Goal: Transaction & Acquisition: Purchase product/service

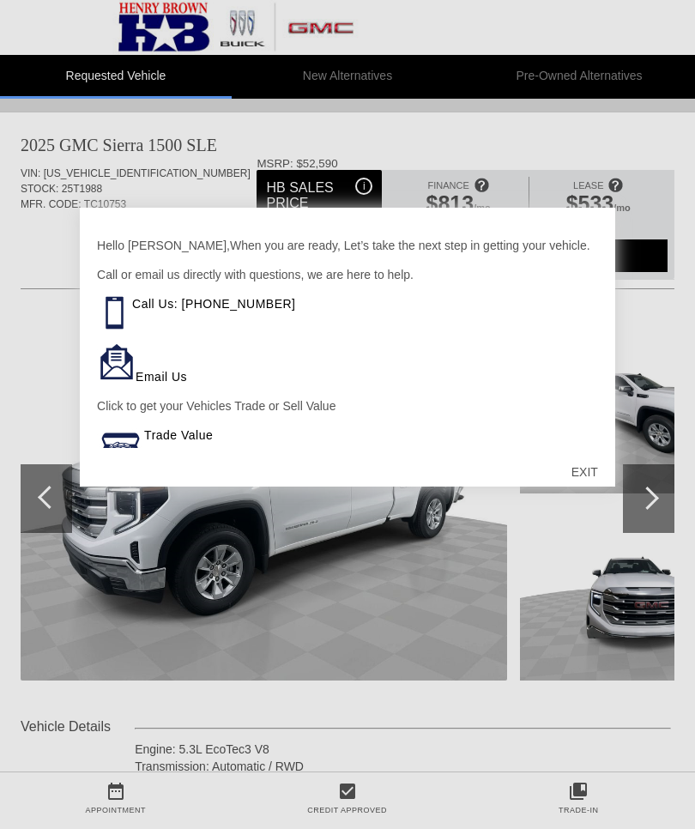
click at [590, 473] on div "EXIT" at bounding box center [584, 471] width 61 height 51
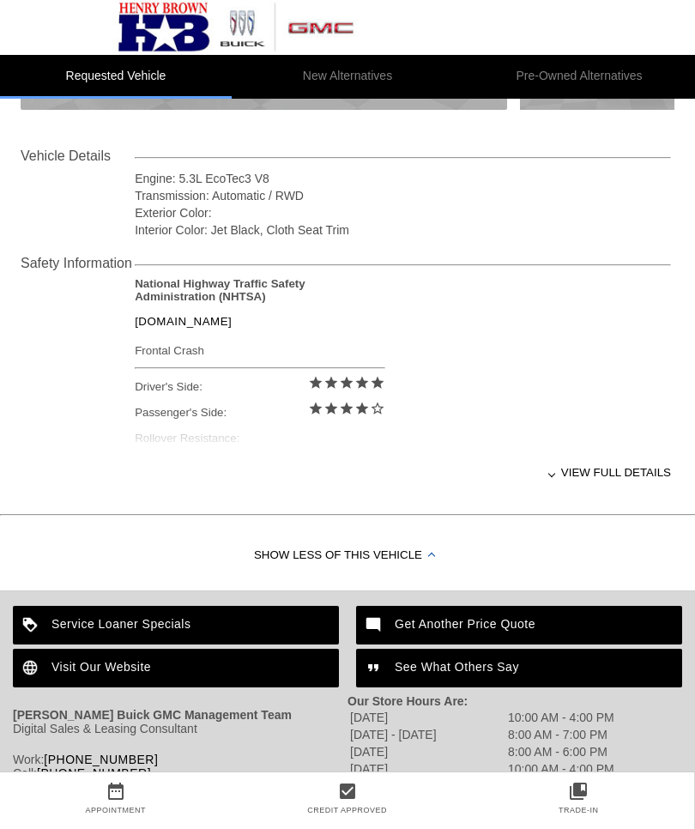
scroll to position [615, 0]
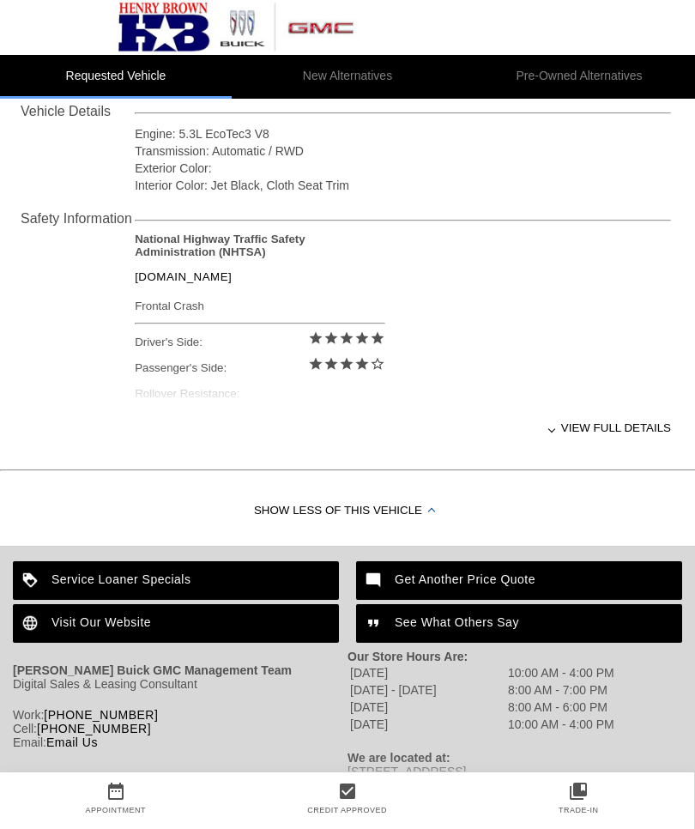
click at [618, 431] on div "View full details" at bounding box center [403, 428] width 536 height 42
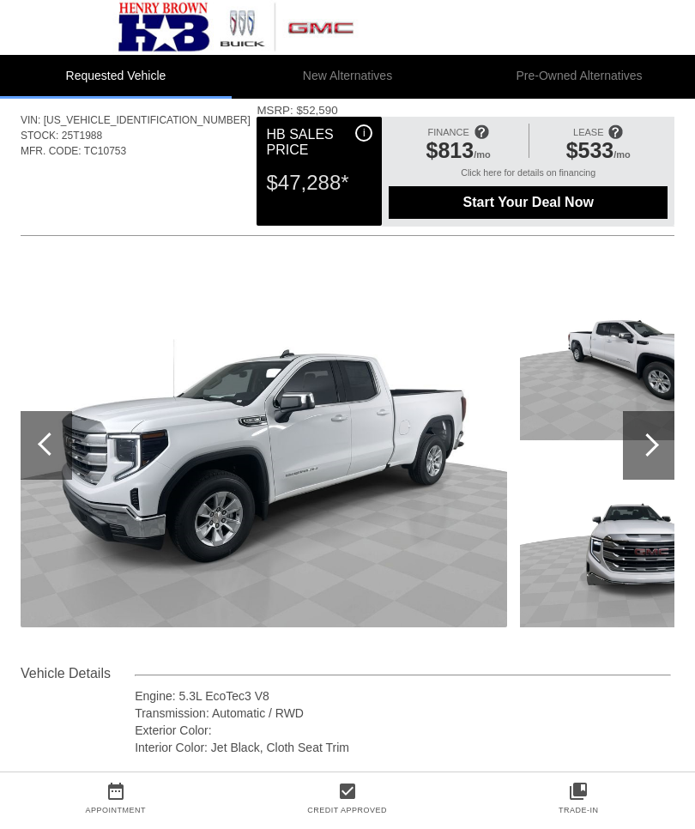
scroll to position [0, 0]
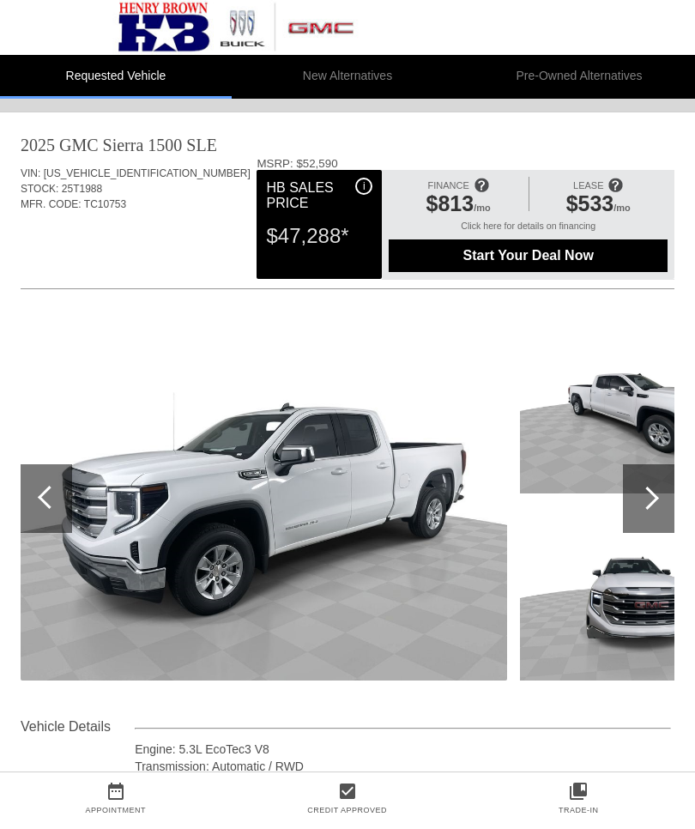
click at [364, 182] on div "i" at bounding box center [363, 186] width 17 height 17
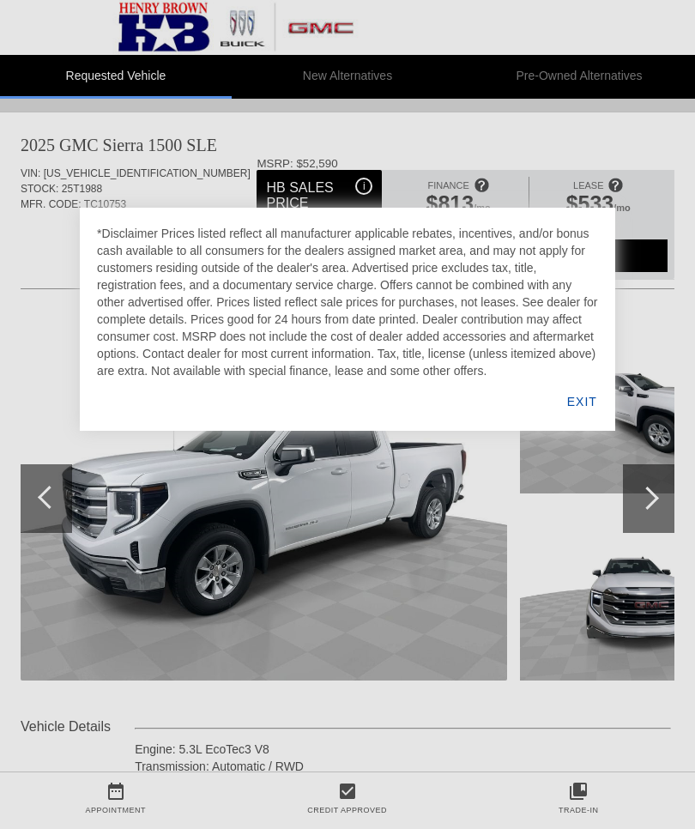
click at [584, 388] on div "EXIT" at bounding box center [582, 401] width 66 height 58
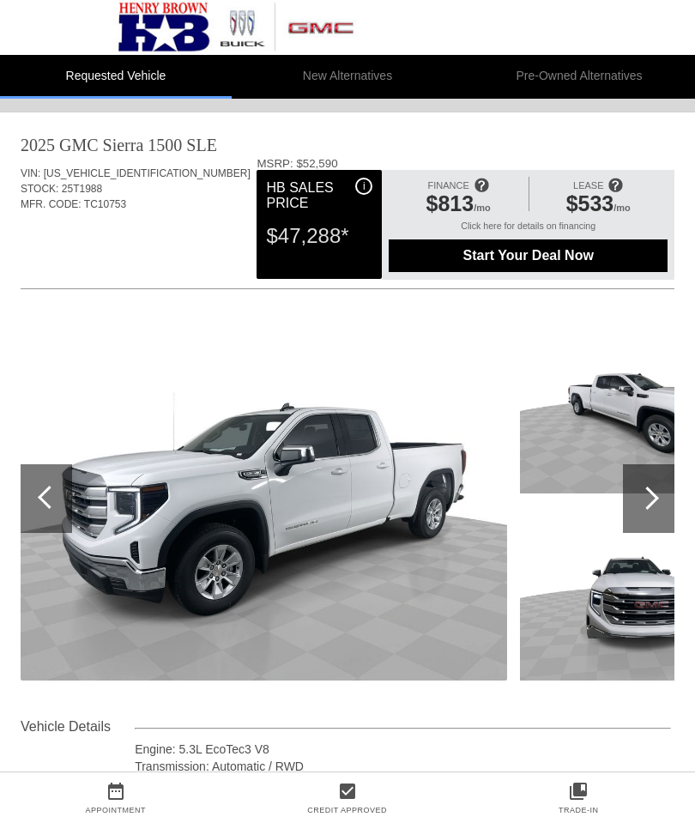
click at [525, 220] on div "FINANCE $813 /mo" at bounding box center [458, 199] width 138 height 44
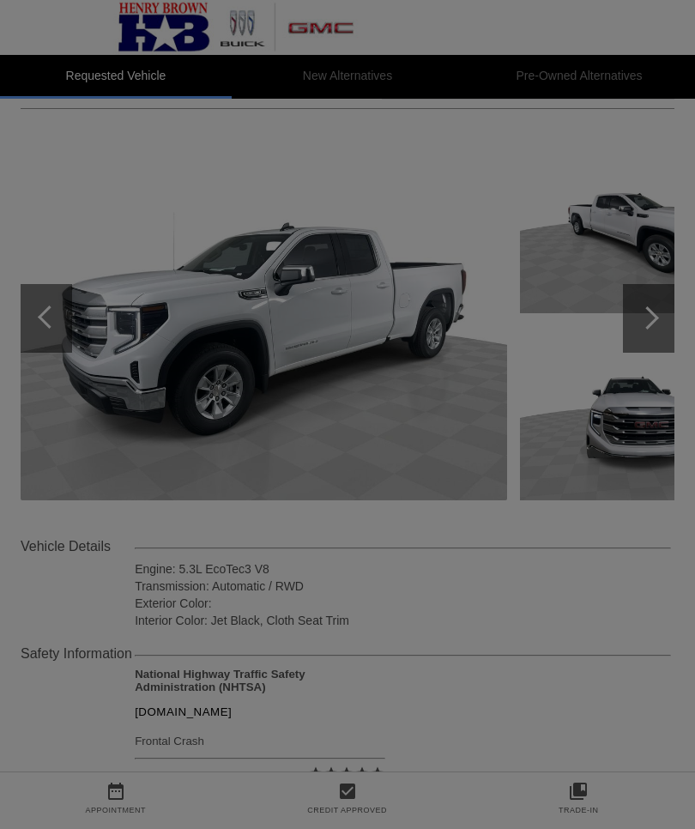
scroll to position [178, 0]
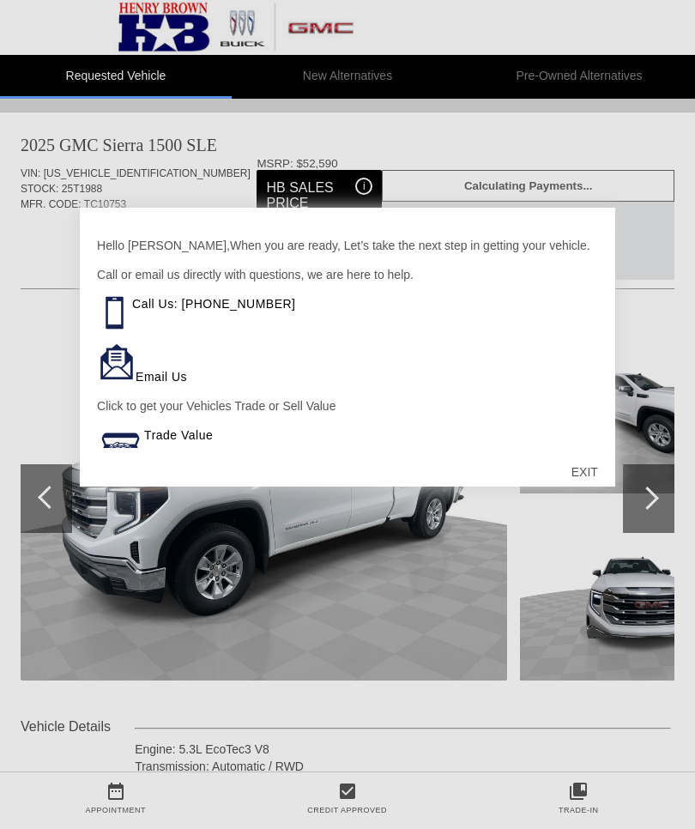
scroll to position [1, 0]
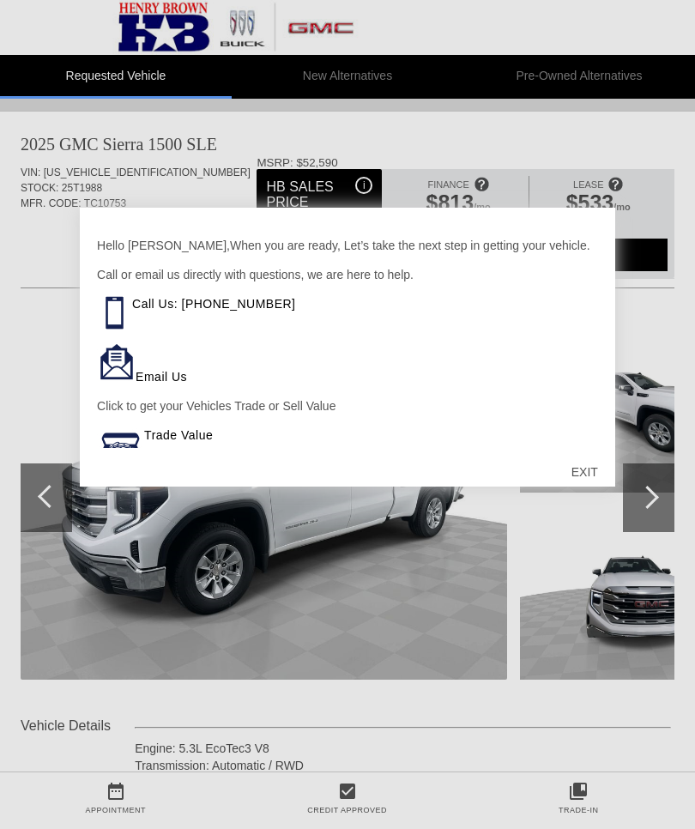
click at [133, 361] on img at bounding box center [116, 361] width 39 height 39
click at [160, 377] on link "Email Us" at bounding box center [161, 377] width 51 height 14
click at [587, 472] on div "EXIT" at bounding box center [584, 471] width 61 height 51
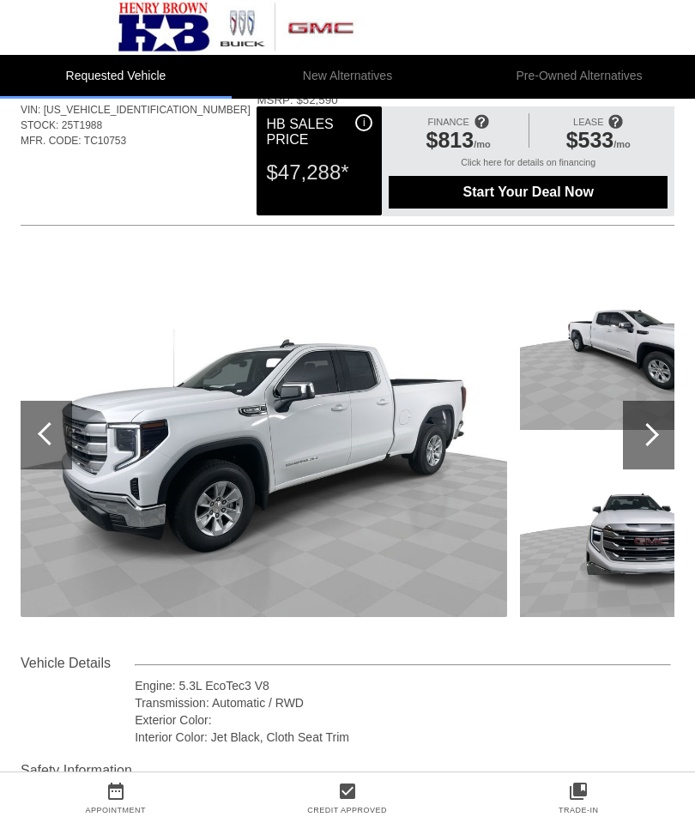
scroll to position [0, 0]
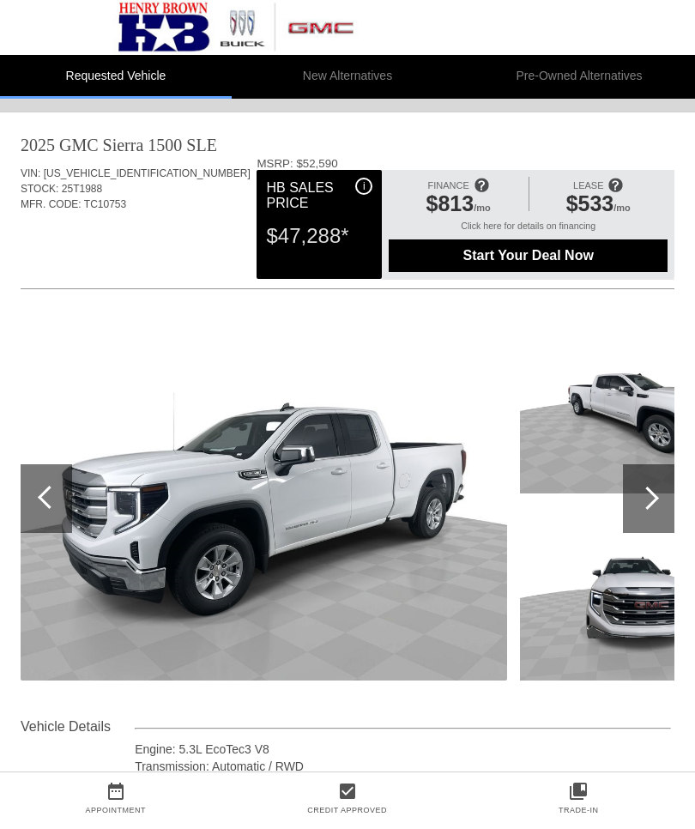
click at [166, 34] on img at bounding box center [235, 27] width 471 height 55
